Goal: Information Seeking & Learning: Understand process/instructions

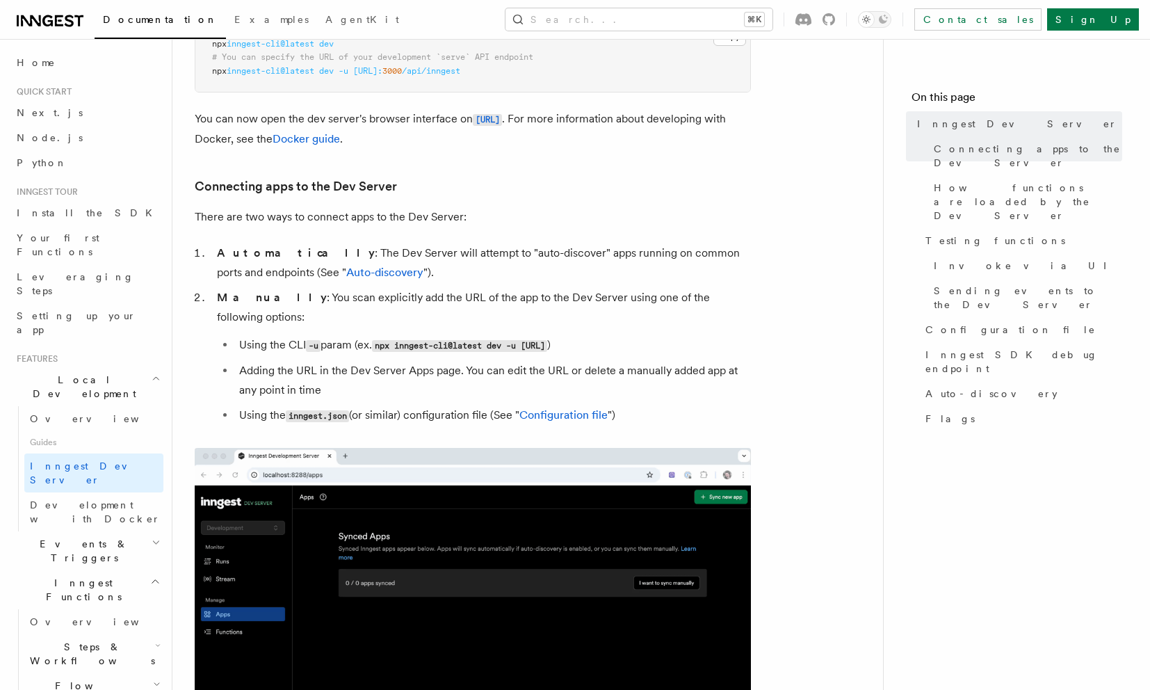
scroll to position [580, 0]
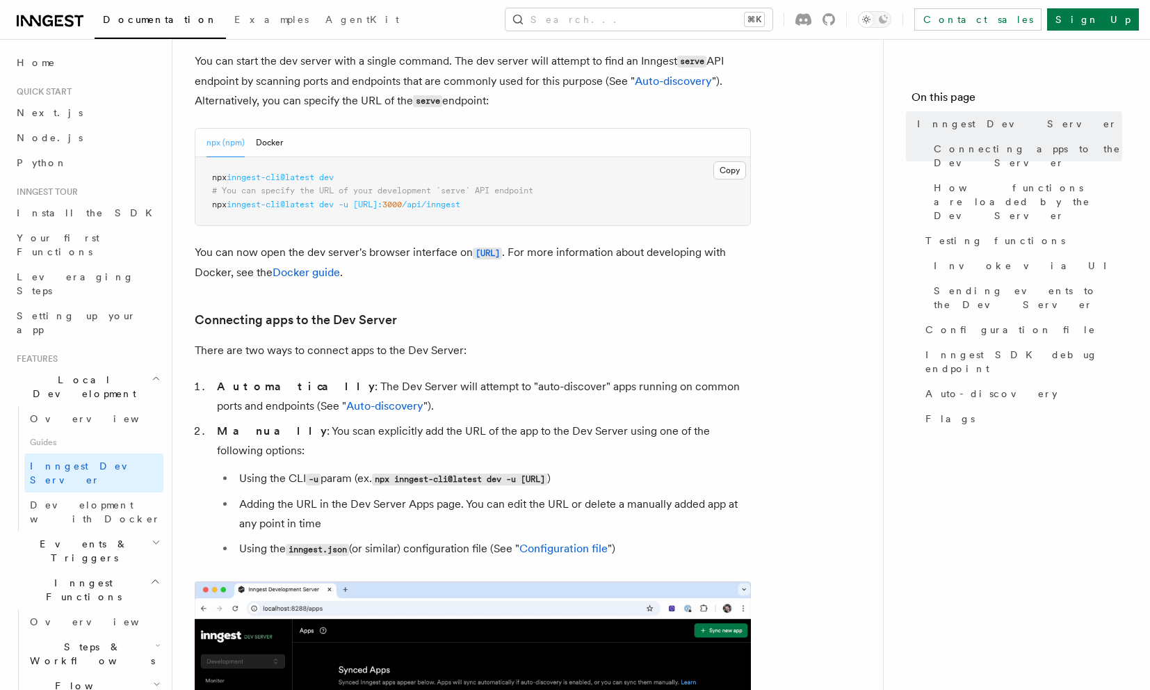
click at [304, 170] on pre "npx inngest-cli@latest dev # You can specify the URL of your development `serve…" at bounding box center [472, 191] width 555 height 69
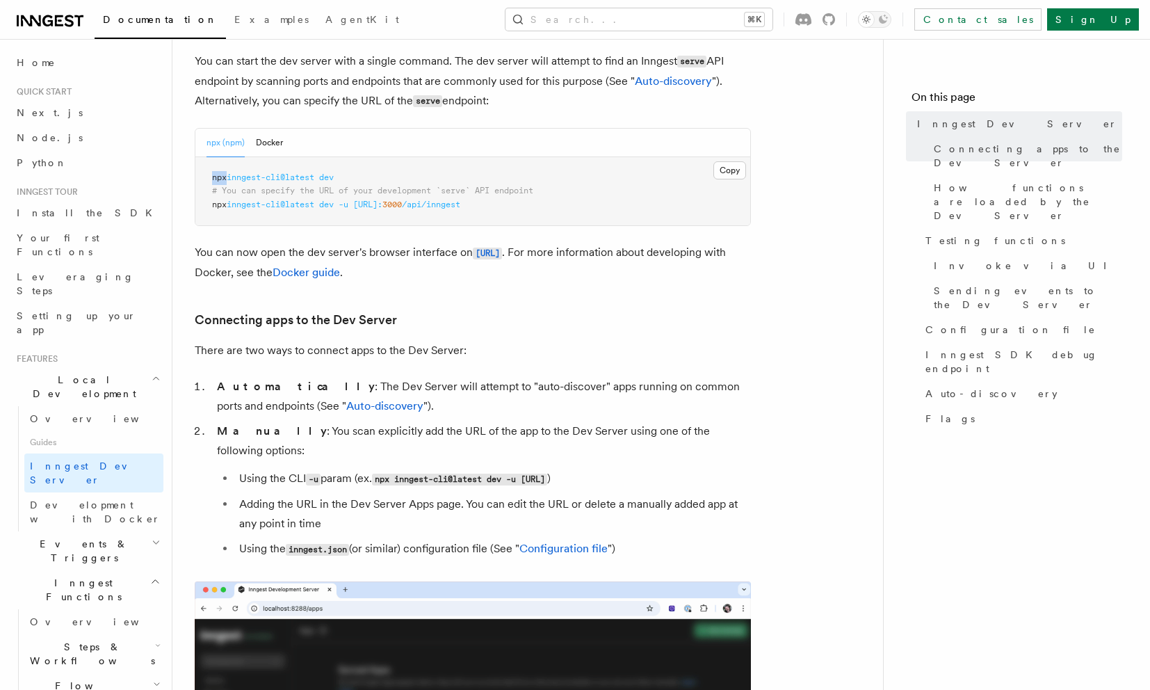
click at [304, 170] on pre "npx inngest-cli@latest dev # You can specify the URL of your development `serve…" at bounding box center [472, 191] width 555 height 69
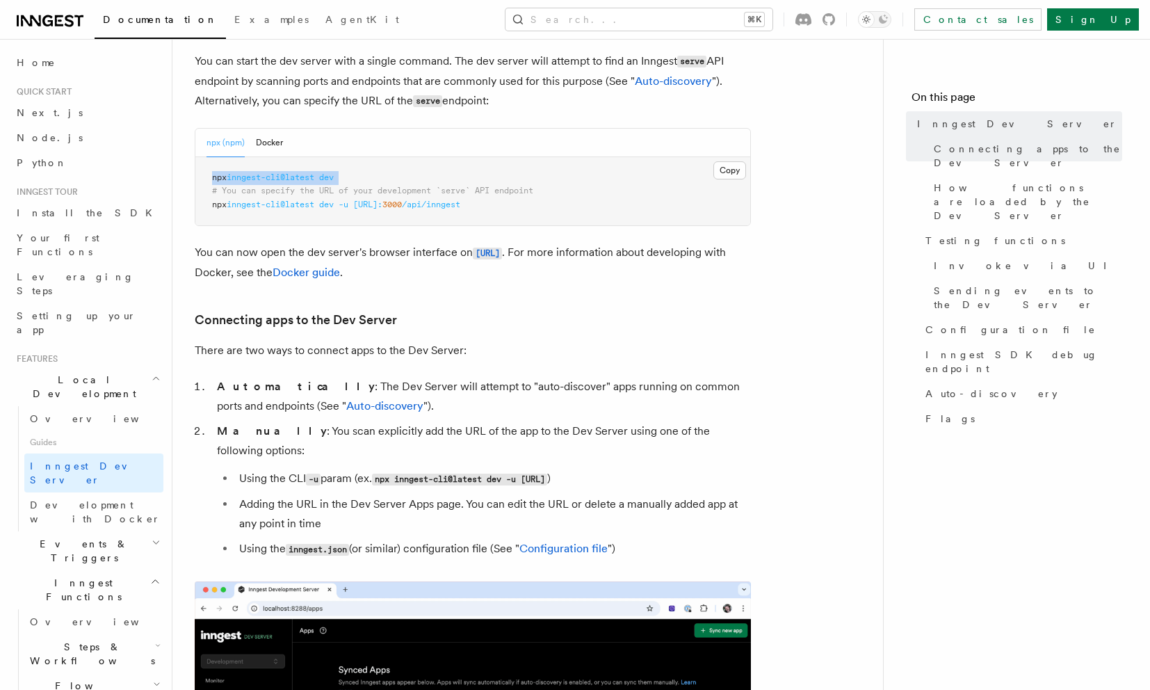
click at [304, 170] on pre "npx inngest-cli@latest dev # You can specify the URL of your development `serve…" at bounding box center [472, 191] width 555 height 69
copy code "npx inngest-cli@latest dev"
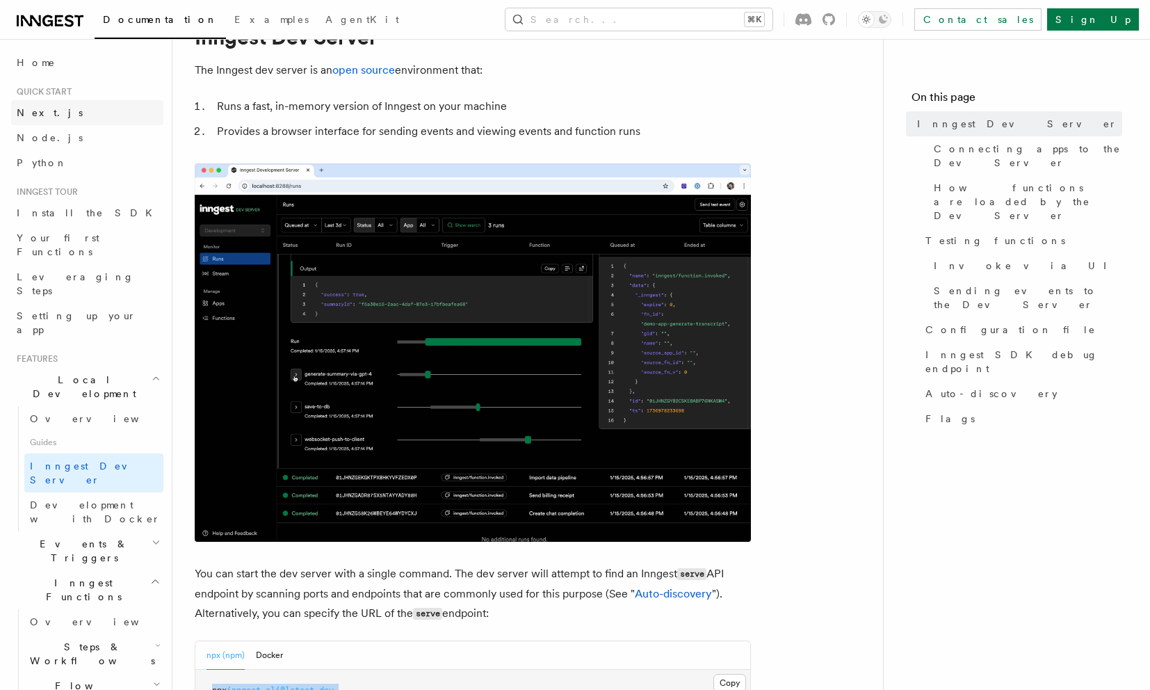
scroll to position [0, 0]
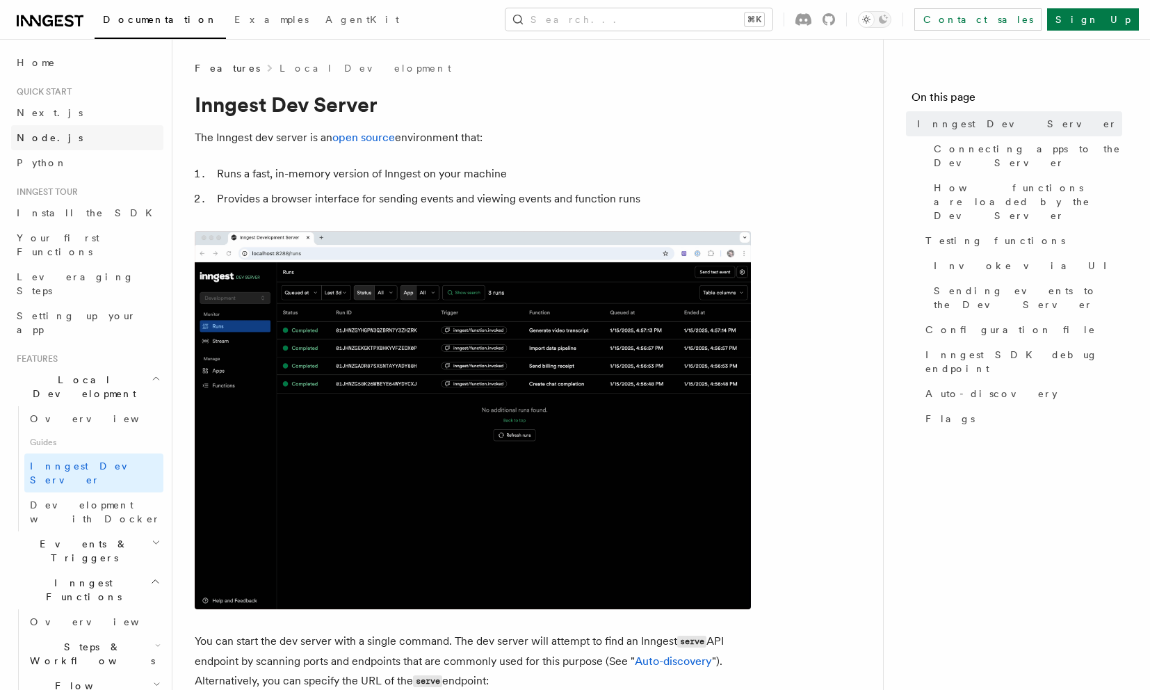
click at [50, 134] on link "Node.js" at bounding box center [87, 137] width 152 height 25
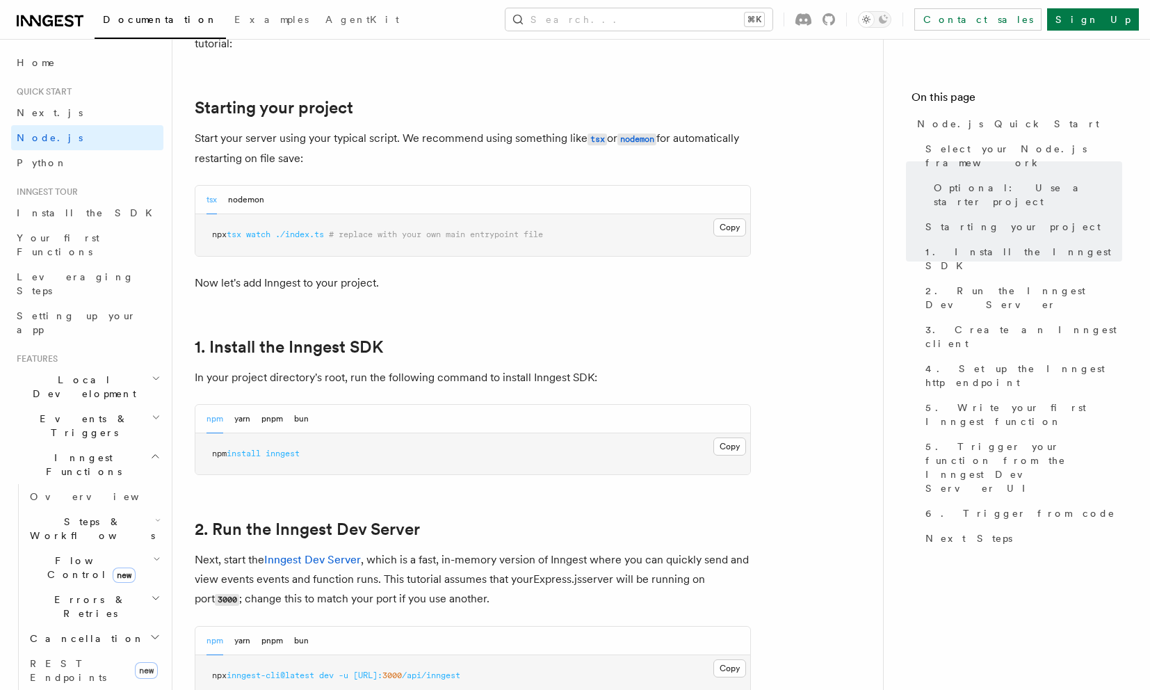
scroll to position [641, 0]
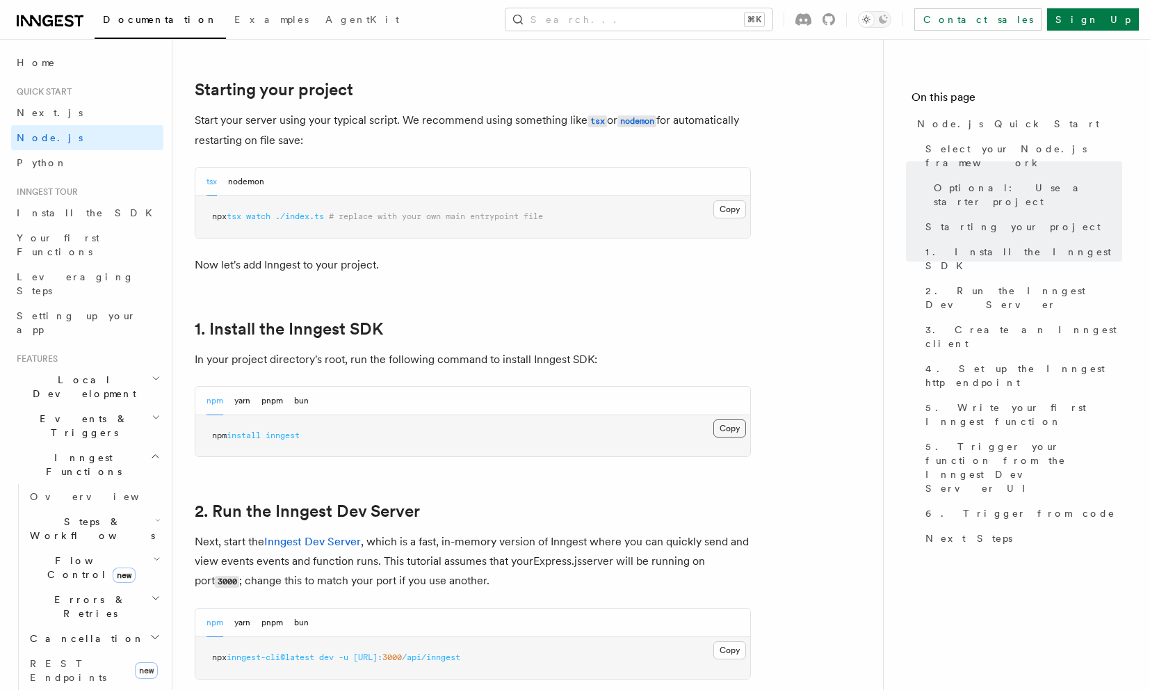
click at [732, 426] on button "Copy Copied" at bounding box center [730, 428] width 33 height 18
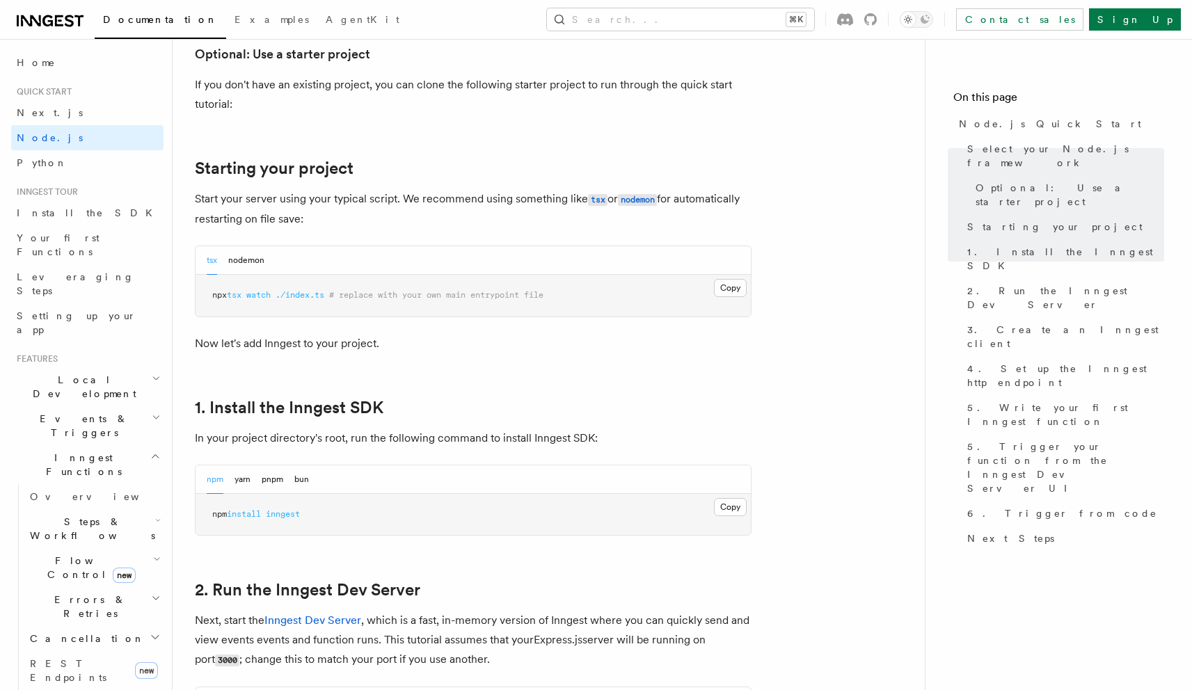
scroll to position [574, 0]
